Goal: Task Accomplishment & Management: Manage account settings

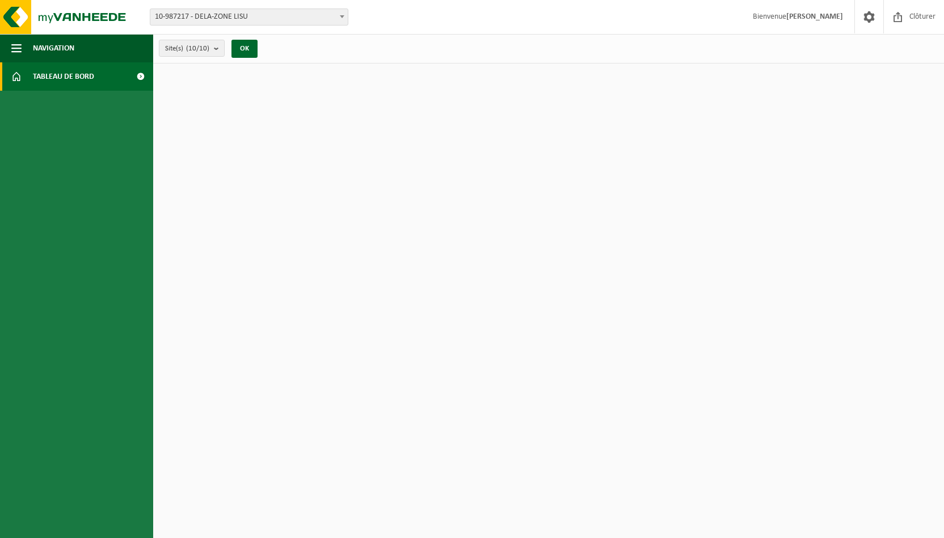
click at [83, 75] on span "Tableau de bord" at bounding box center [63, 76] width 61 height 28
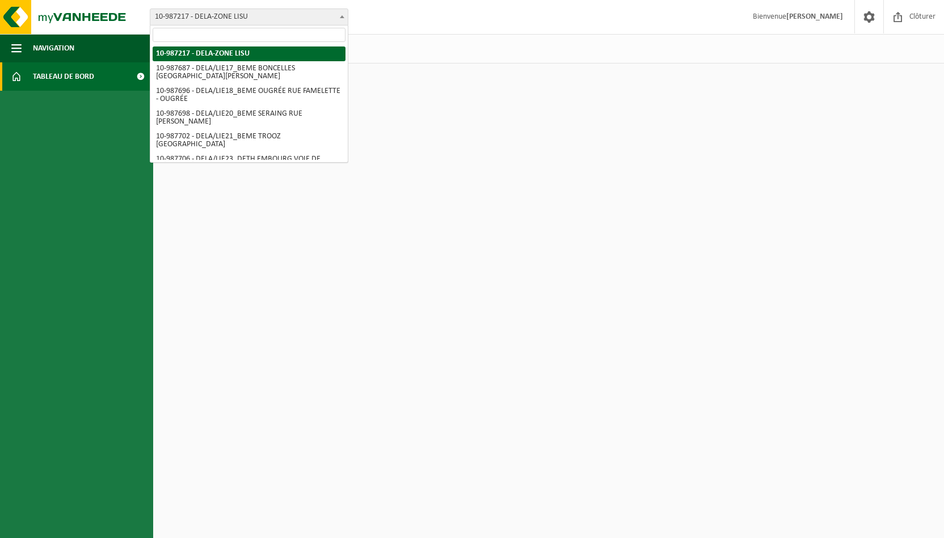
click at [329, 15] on span "10-987217 - DELA-ZONE LISU" at bounding box center [248, 17] width 197 height 16
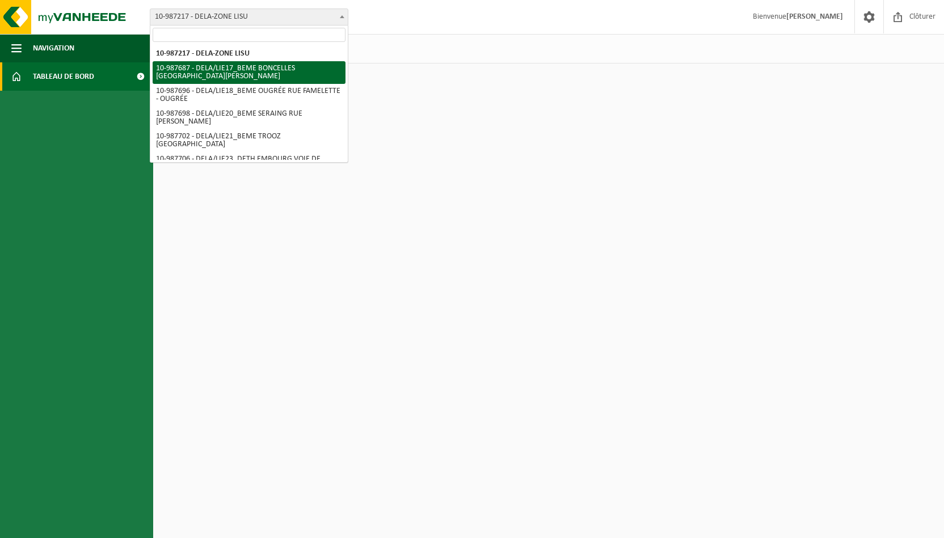
select select "167325"
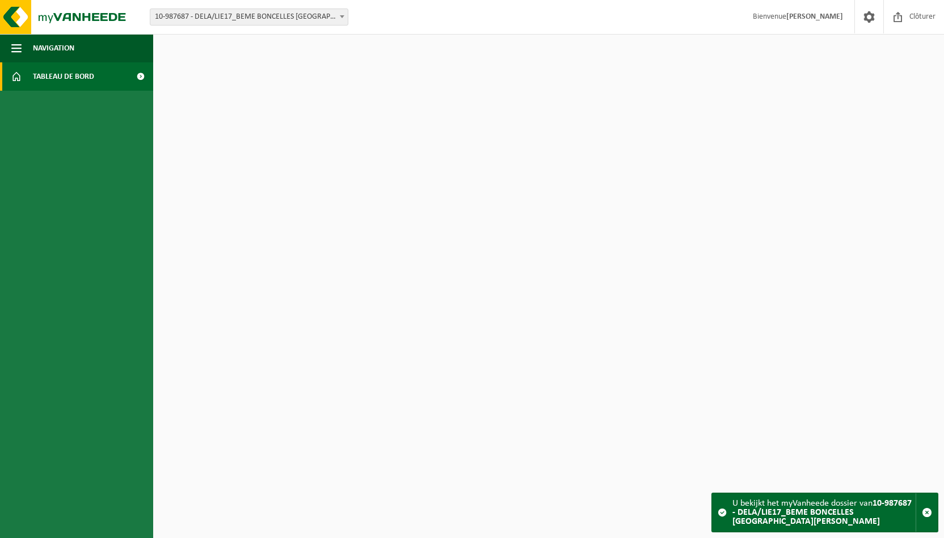
click at [344, 16] on b at bounding box center [342, 16] width 5 height 3
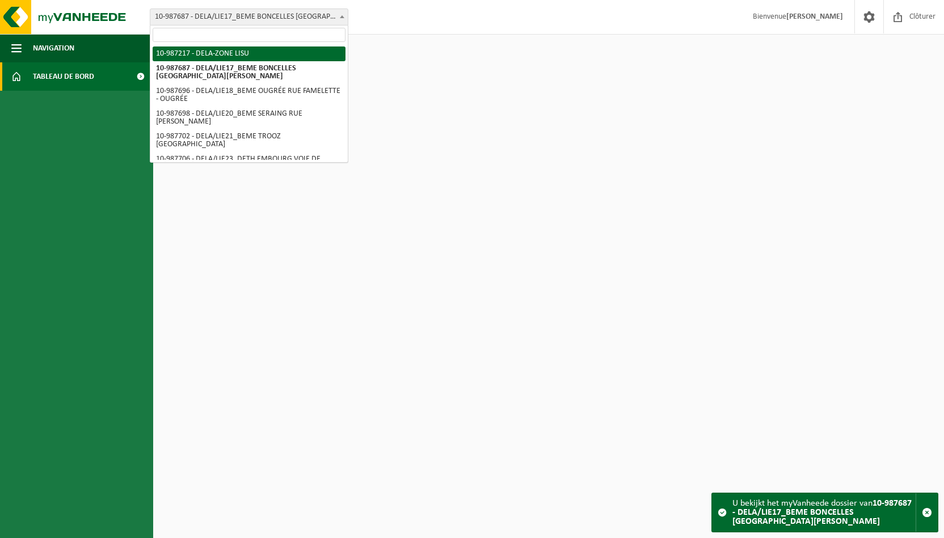
select select "167029"
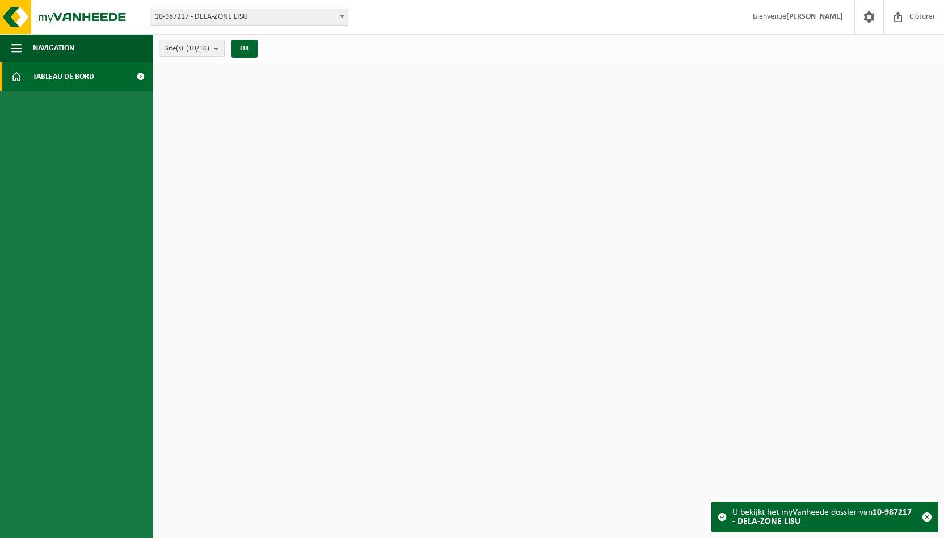
click at [214, 48] on button "Site(s) (10/10)" at bounding box center [192, 48] width 66 height 17
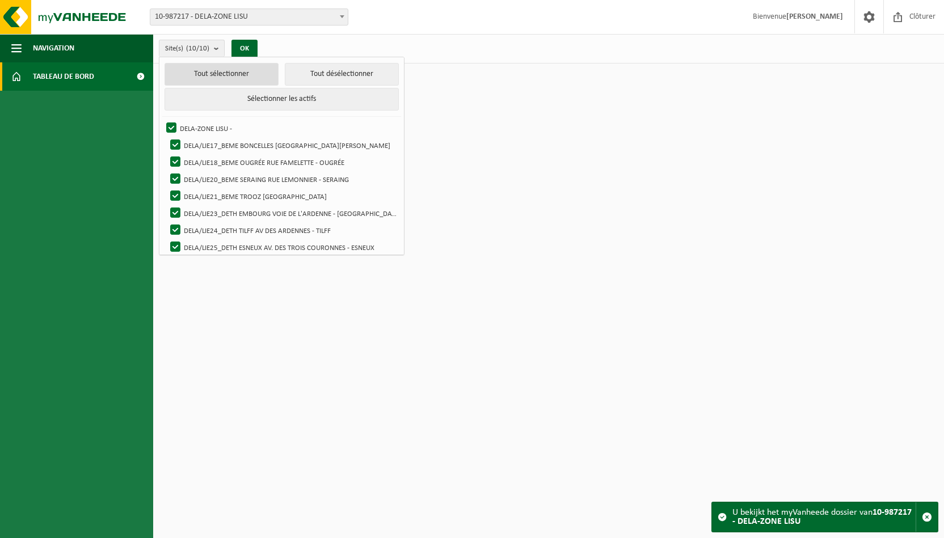
click at [220, 74] on button "Tout sélectionner" at bounding box center [222, 74] width 114 height 23
click at [352, 43] on div "Site(s) (10/10) Tout sélectionner Tout désélectionner Sélectionner les actifs D…" at bounding box center [548, 48] width 791 height 29
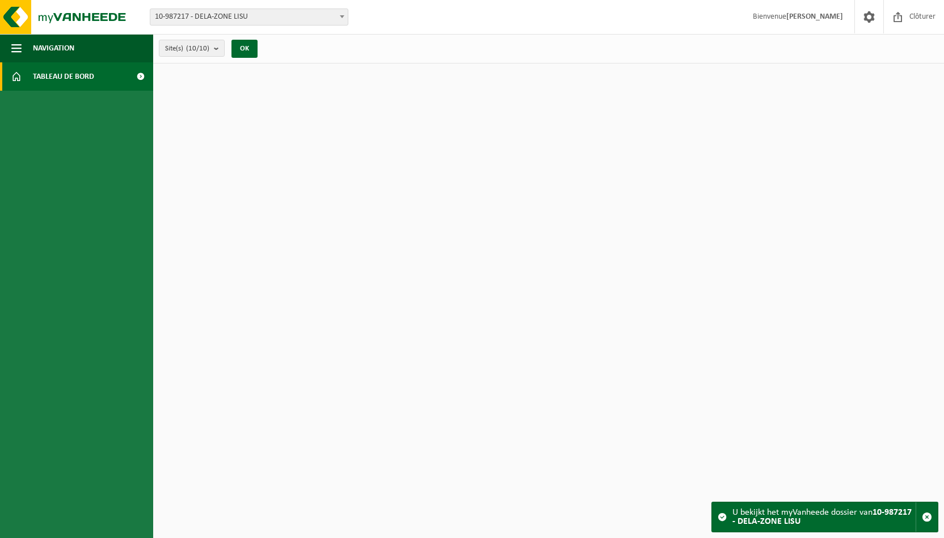
click at [339, 14] on span at bounding box center [341, 16] width 11 height 15
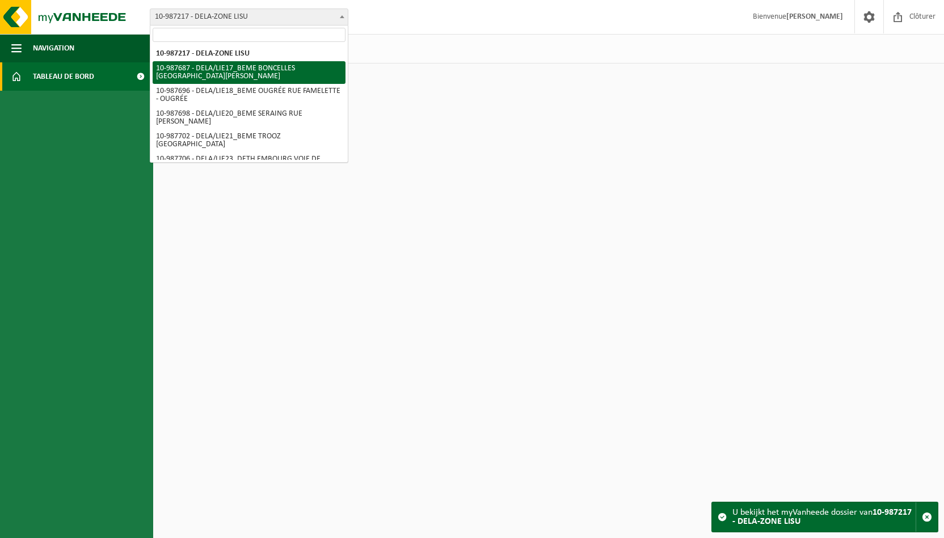
click at [623, 169] on html "Site: 10-987217 - DELA-ZONE LISU 10-987687 - DELA/LIE17_BEME BONCELLES RUE REIN…" at bounding box center [472, 269] width 944 height 538
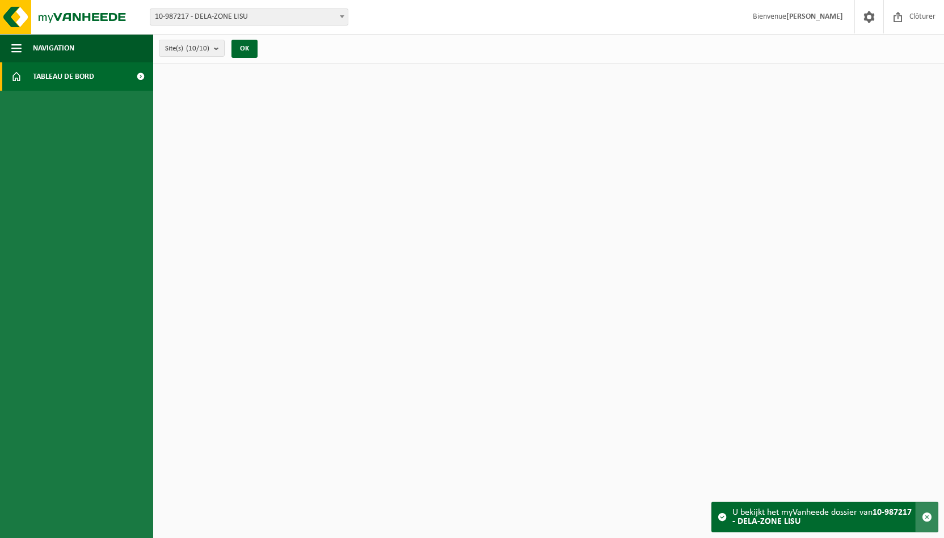
click at [927, 513] on span "button" at bounding box center [927, 517] width 10 height 10
